Goal: Transaction & Acquisition: Book appointment/travel/reservation

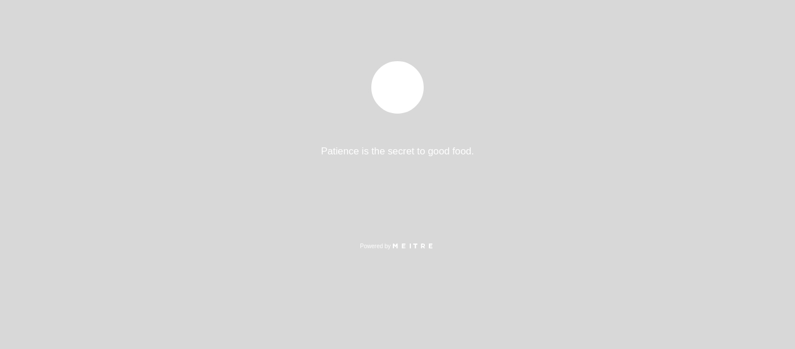
select select "es"
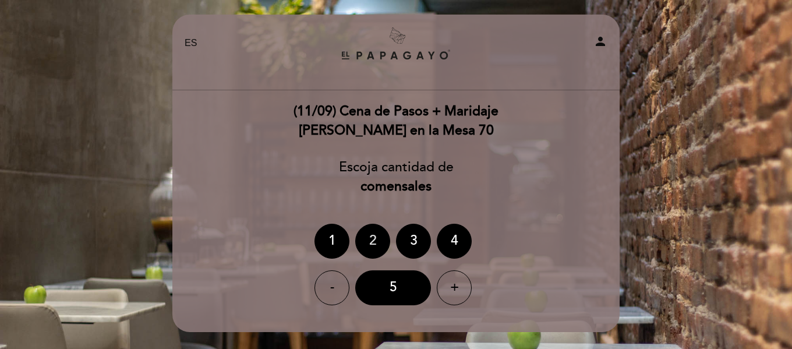
click at [372, 247] on div "2" at bounding box center [372, 241] width 35 height 35
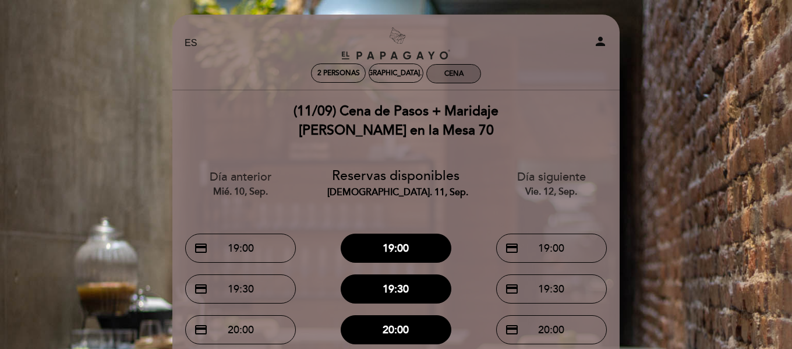
click at [455, 76] on div "Cena" at bounding box center [453, 73] width 19 height 9
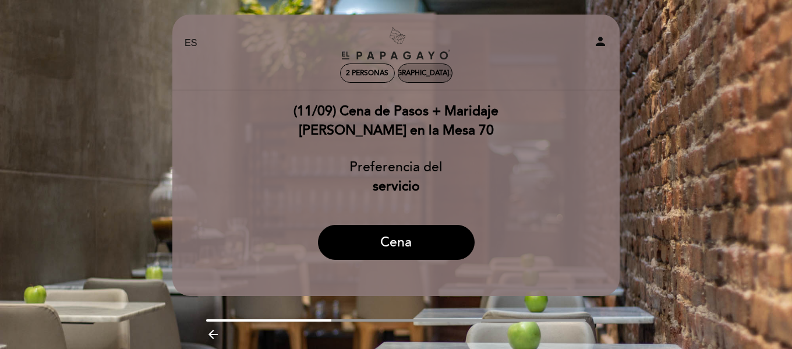
click at [419, 70] on div "[DEMOGRAPHIC_DATA]. 11, sep." at bounding box center [425, 73] width 104 height 9
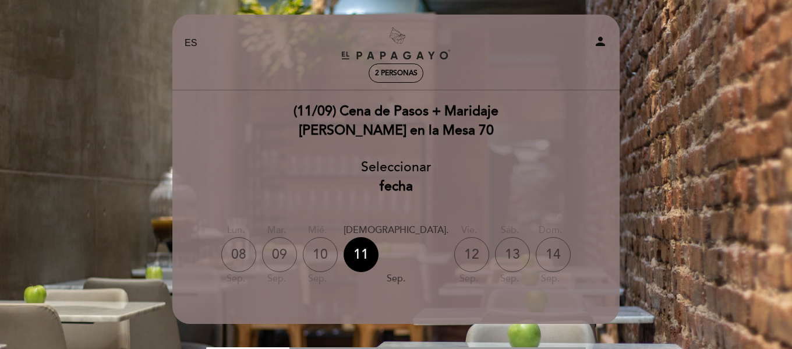
scroll to position [58, 0]
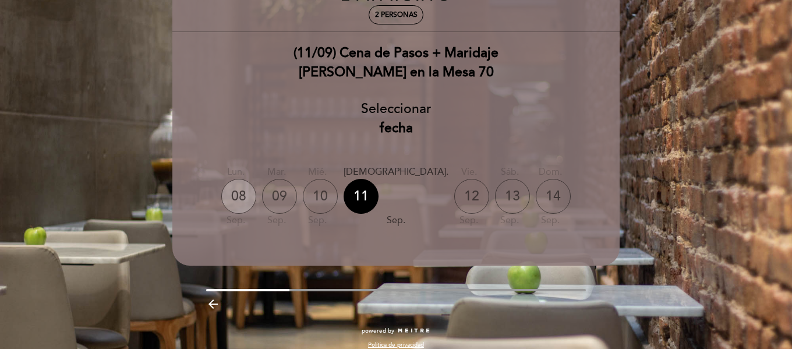
click at [256, 190] on div "08" at bounding box center [238, 196] width 35 height 35
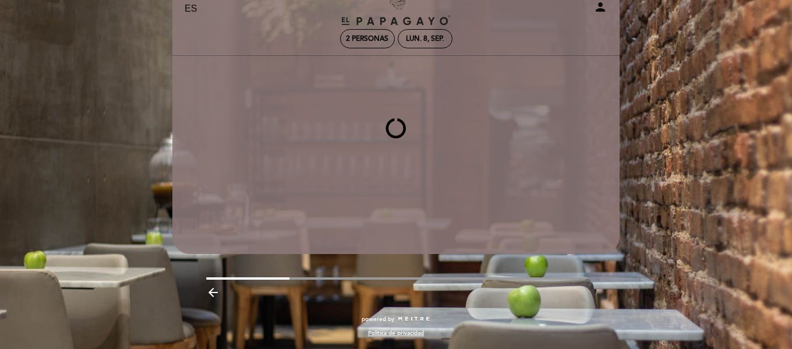
click at [279, 190] on div at bounding box center [396, 129] width 448 height 146
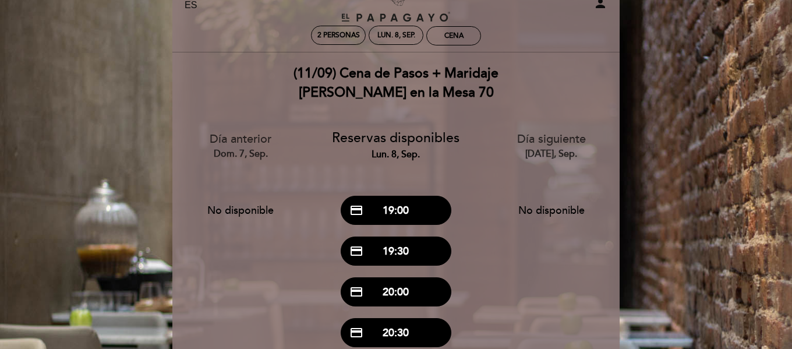
scroll to position [58, 0]
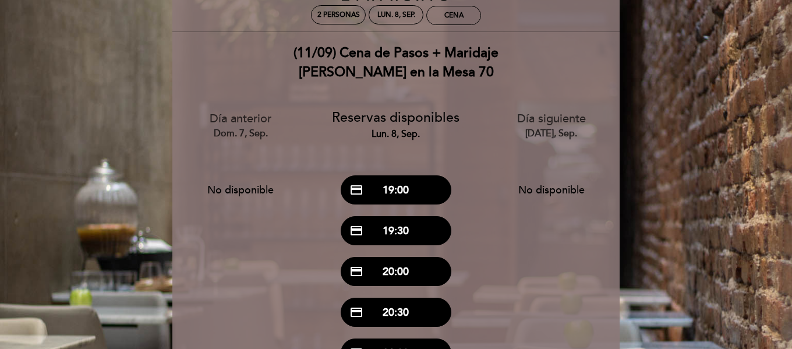
click at [257, 130] on div "dom. 7, sep." at bounding box center [241, 133] width 138 height 13
click at [247, 120] on div "Día anterior dom. 7, sep." at bounding box center [241, 126] width 138 height 30
click at [239, 141] on div "Día anterior dom. 7, sep. No disponible" at bounding box center [240, 155] width 155 height 111
click at [238, 133] on div "dom. 7, sep." at bounding box center [241, 133] width 138 height 13
drag, startPoint x: 240, startPoint y: 115, endPoint x: 261, endPoint y: 174, distance: 61.9
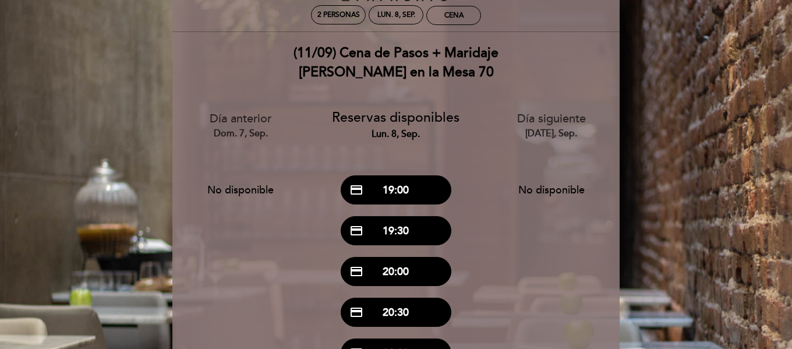
click at [242, 116] on div "Día anterior dom. 7, sep." at bounding box center [241, 126] width 138 height 30
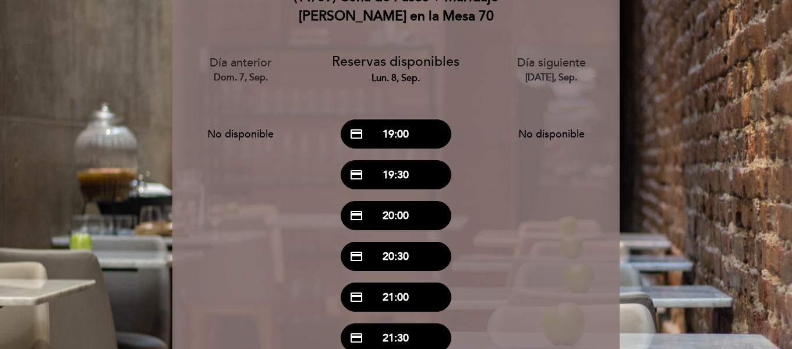
scroll to position [116, 0]
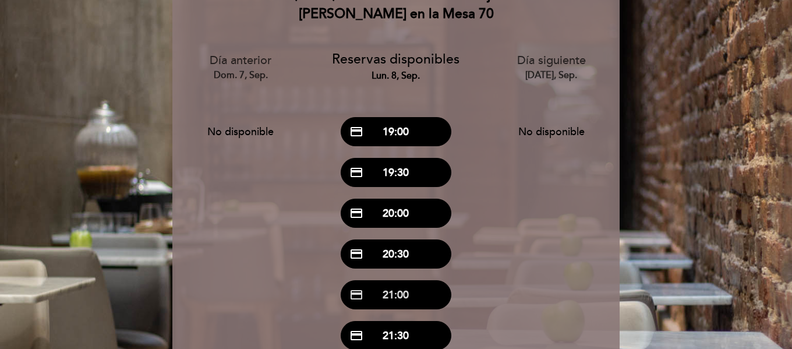
click at [412, 295] on button "credit_card 21:00" at bounding box center [396, 294] width 111 height 29
